Goal: Navigation & Orientation: Find specific page/section

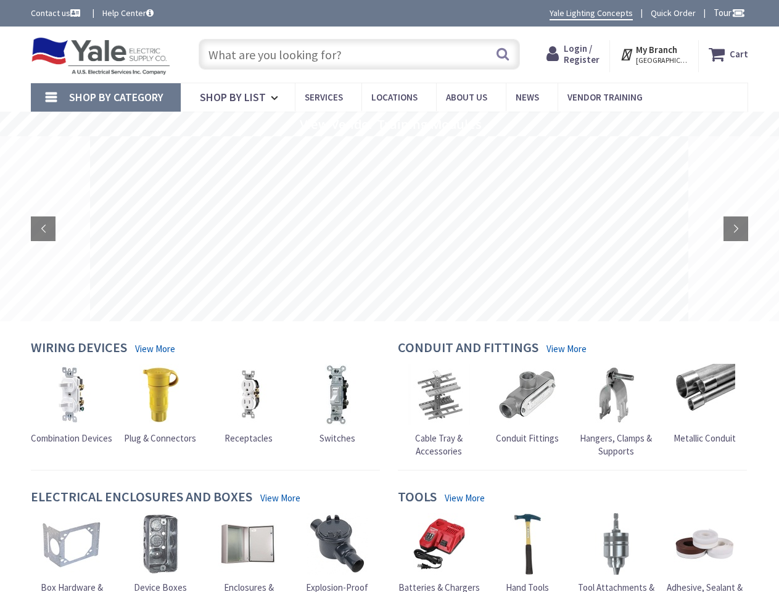
click at [389, 296] on rs-slide at bounding box center [389, 228] width 598 height 185
click at [727, 12] on span "Tour" at bounding box center [729, 13] width 31 height 12
click at [655, 54] on strong "My Branch" at bounding box center [656, 50] width 41 height 12
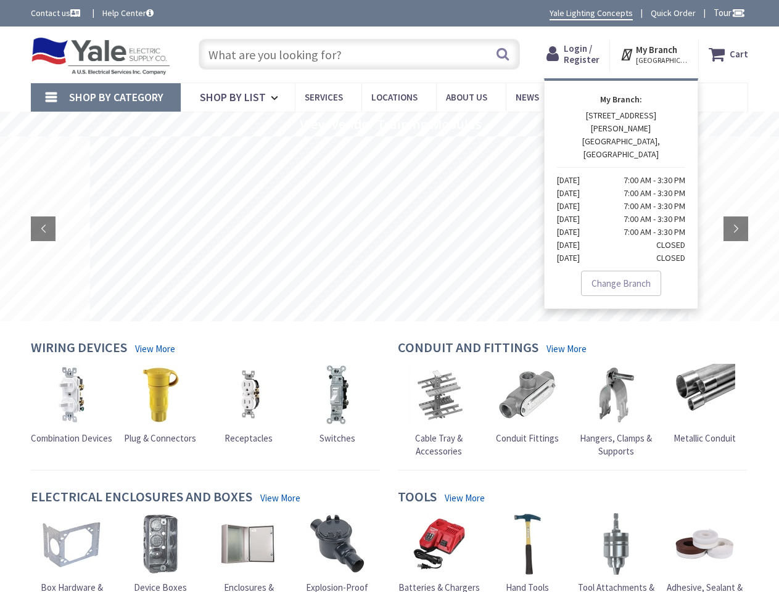
click at [105, 97] on span "Shop By Category" at bounding box center [116, 97] width 94 height 14
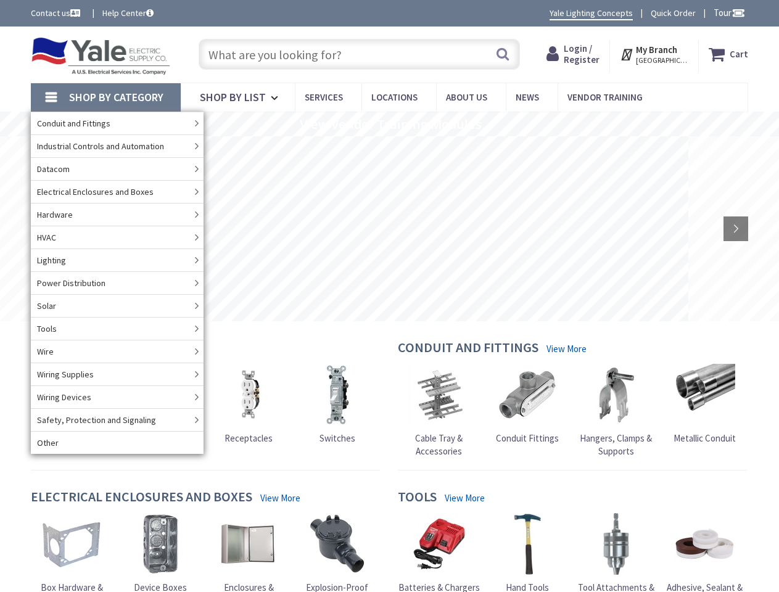
click at [389, 124] on rs-slide "View Vendor Training Modules" at bounding box center [389, 124] width 779 height 25
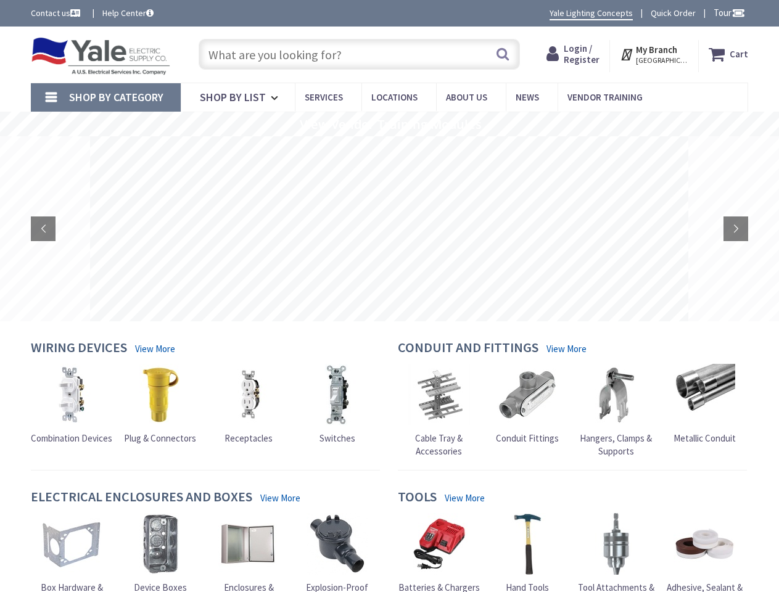
click at [389, 229] on rs-layer at bounding box center [389, 228] width 598 height 185
click at [95, 229] on rs-layer at bounding box center [389, 228] width 598 height 185
click at [485, 229] on rs-layer at bounding box center [389, 228] width 598 height 185
click at [43, 229] on rs-arrow at bounding box center [43, 229] width 25 height 25
